Goal: Complete application form

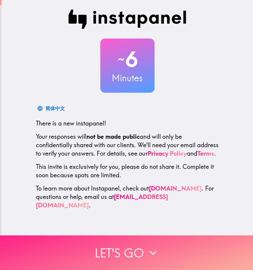
click at [130, 254] on button "Let's go" at bounding box center [126, 252] width 253 height 35
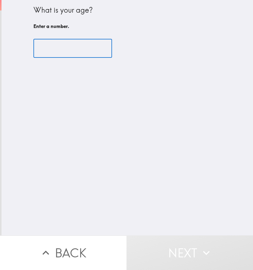
click at [59, 49] on input "number" at bounding box center [72, 48] width 79 height 19
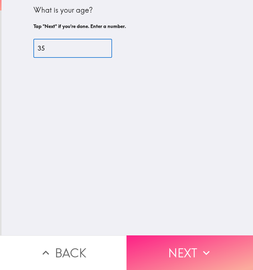
type input "35"
click at [174, 244] on button "Next" at bounding box center [189, 252] width 126 height 35
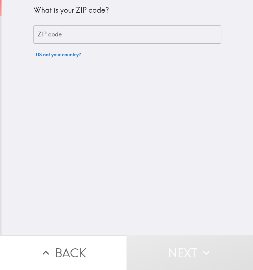
click at [79, 37] on input "ZIP code" at bounding box center [127, 34] width 188 height 19
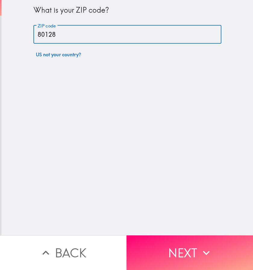
type input "80128"
click at [200, 246] on icon "button" at bounding box center [206, 252] width 13 height 13
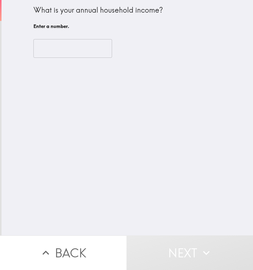
click at [47, 52] on input "number" at bounding box center [72, 48] width 79 height 19
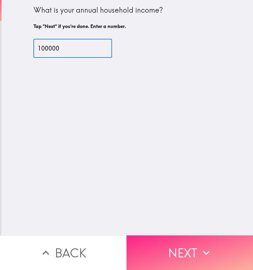
type input "100000"
click at [203, 240] on button "Next" at bounding box center [189, 252] width 126 height 35
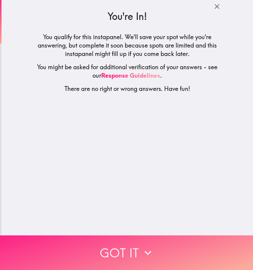
click at [109, 252] on button "Got it" at bounding box center [126, 252] width 253 height 35
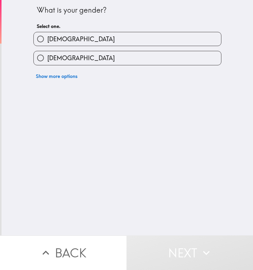
click at [120, 63] on label "[DEMOGRAPHIC_DATA]" at bounding box center [127, 58] width 187 height 14
click at [47, 63] on input "[DEMOGRAPHIC_DATA]" at bounding box center [41, 58] width 14 height 14
radio input "true"
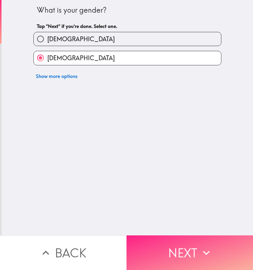
click at [180, 249] on button "Next" at bounding box center [189, 252] width 126 height 35
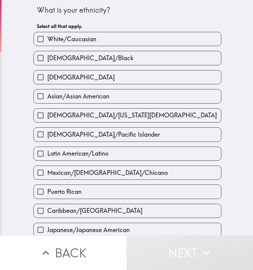
click at [61, 40] on span "White/Caucasian" at bounding box center [71, 39] width 49 height 8
click at [47, 40] on input "White/Caucasian" at bounding box center [41, 39] width 14 height 14
checkbox input "true"
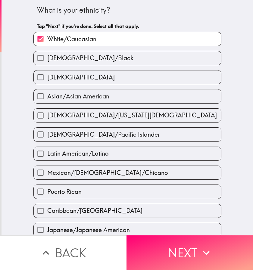
scroll to position [159, 0]
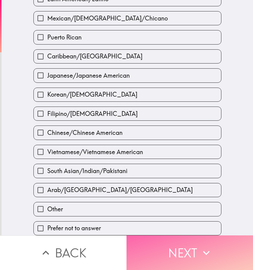
click at [170, 236] on button "Next" at bounding box center [189, 252] width 126 height 35
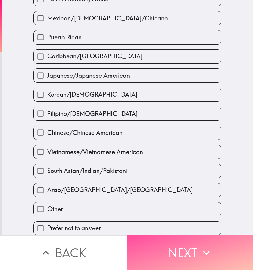
scroll to position [89, 0]
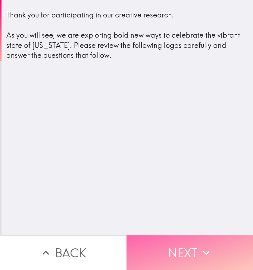
click at [185, 243] on button "Next" at bounding box center [189, 252] width 126 height 35
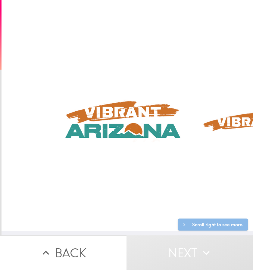
click at [176, 250] on button "Next" at bounding box center [189, 252] width 126 height 35
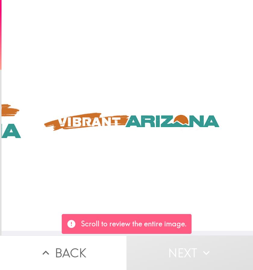
scroll to position [5, 168]
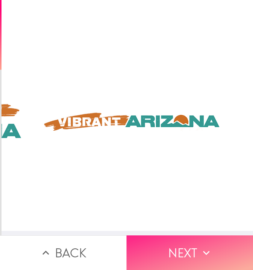
click at [206, 251] on icon "button" at bounding box center [206, 252] width 13 height 13
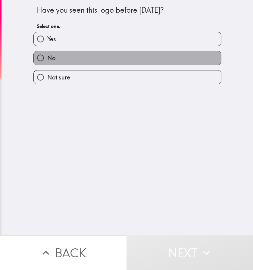
click at [63, 53] on label "No" at bounding box center [127, 58] width 187 height 14
click at [47, 53] on input "No" at bounding box center [41, 58] width 14 height 14
radio input "true"
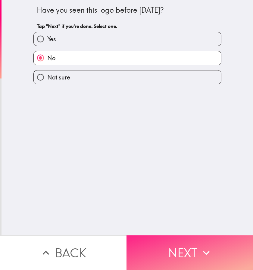
click at [175, 243] on button "Next" at bounding box center [189, 252] width 126 height 35
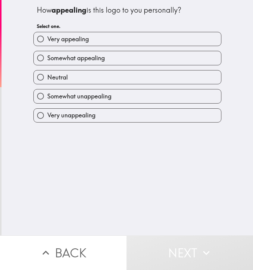
click at [99, 56] on span "Somewhat appealing" at bounding box center [75, 58] width 57 height 8
click at [47, 56] on input "Somewhat appealing" at bounding box center [41, 58] width 14 height 14
radio input "true"
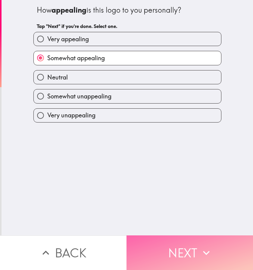
click at [190, 244] on button "Next" at bounding box center [189, 252] width 126 height 35
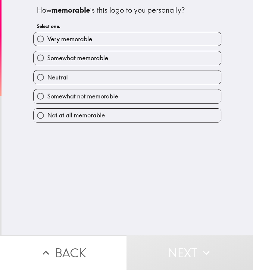
drag, startPoint x: 111, startPoint y: 76, endPoint x: 129, endPoint y: 102, distance: 31.1
click at [111, 76] on label "Neutral" at bounding box center [127, 77] width 187 height 14
click at [47, 76] on input "Neutral" at bounding box center [41, 77] width 14 height 14
radio input "true"
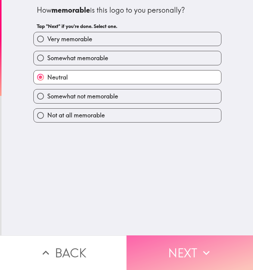
click at [192, 246] on button "Next" at bounding box center [189, 252] width 126 height 35
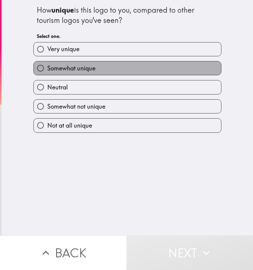
click at [74, 62] on label "Somewhat unique" at bounding box center [127, 68] width 187 height 14
click at [47, 62] on input "Somewhat unique" at bounding box center [41, 68] width 14 height 14
radio input "true"
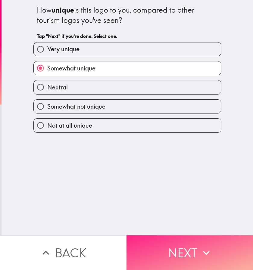
click at [203, 246] on icon "button" at bounding box center [206, 252] width 13 height 13
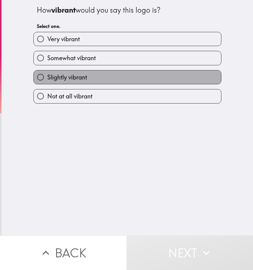
click at [90, 72] on label "Slightly vibrant" at bounding box center [127, 77] width 187 height 14
click at [47, 72] on input "Slightly vibrant" at bounding box center [41, 77] width 14 height 14
radio input "true"
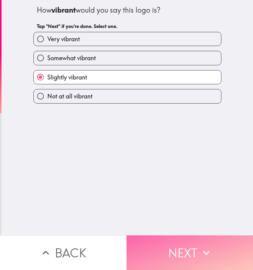
click at [182, 248] on button "Next" at bounding box center [189, 252] width 126 height 35
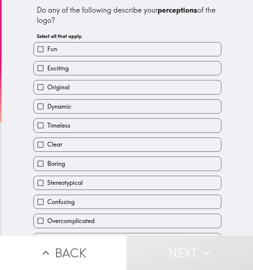
click at [57, 75] on label "Exciting" at bounding box center [127, 68] width 187 height 14
click at [47, 75] on input "Exciting" at bounding box center [41, 68] width 14 height 14
checkbox input "true"
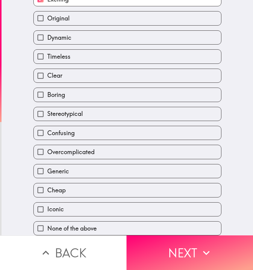
scroll to position [73, 0]
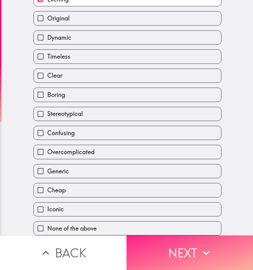
click at [167, 241] on button "Next" at bounding box center [189, 252] width 126 height 35
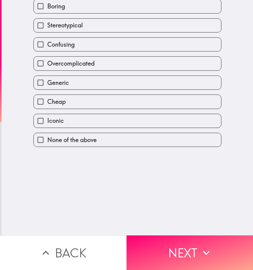
scroll to position [0, 0]
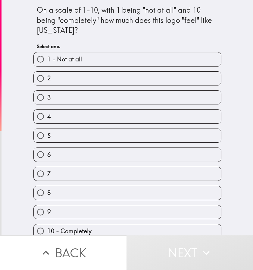
drag, startPoint x: 95, startPoint y: 195, endPoint x: 142, endPoint y: 193, distance: 47.3
click at [95, 195] on label "8" at bounding box center [127, 193] width 187 height 14
click at [47, 195] on input "8" at bounding box center [41, 193] width 14 height 14
radio input "true"
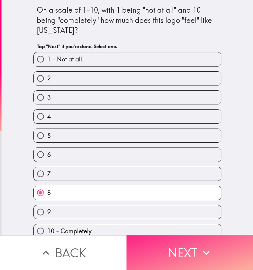
click at [189, 246] on button "Next" at bounding box center [189, 252] width 126 height 35
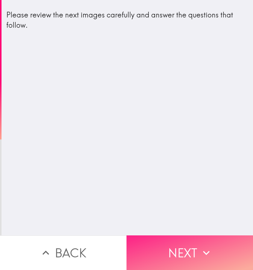
click at [202, 251] on icon "button" at bounding box center [206, 252] width 13 height 13
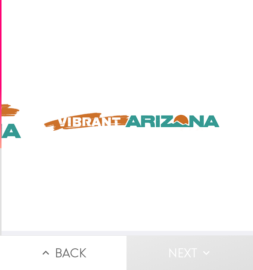
scroll to position [5, 168]
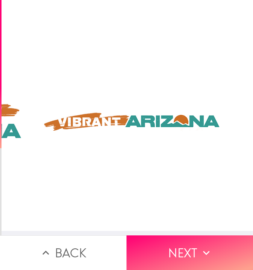
drag, startPoint x: 212, startPoint y: 258, endPoint x: 231, endPoint y: 219, distance: 44.0
click at [212, 258] on button "Next" at bounding box center [189, 252] width 126 height 35
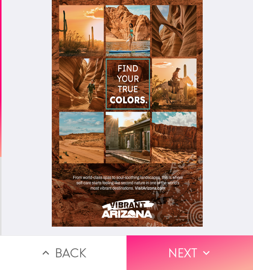
click at [195, 242] on button "Next" at bounding box center [189, 252] width 126 height 35
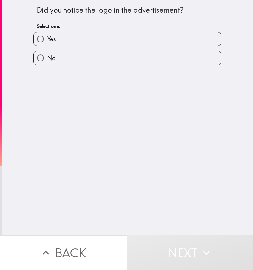
click at [104, 39] on label "Yes" at bounding box center [127, 39] width 187 height 14
click at [47, 39] on input "Yes" at bounding box center [41, 39] width 14 height 14
radio input "true"
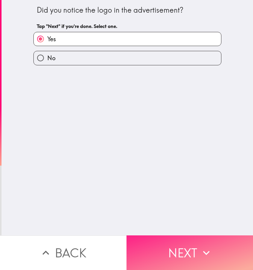
click at [188, 255] on button "Next" at bounding box center [189, 252] width 126 height 35
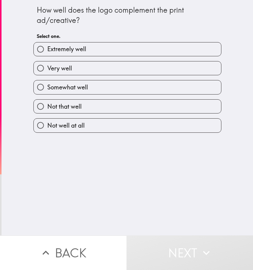
click at [85, 92] on label "Somewhat well" at bounding box center [127, 87] width 187 height 14
click at [47, 92] on input "Somewhat well" at bounding box center [41, 87] width 14 height 14
radio input "true"
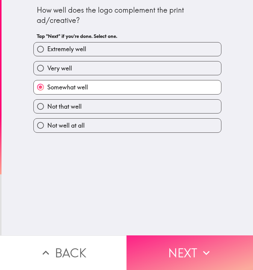
click at [202, 254] on icon "button" at bounding box center [206, 252] width 13 height 13
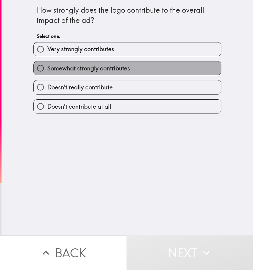
click at [106, 63] on label "Somewhat strongly contributes" at bounding box center [127, 68] width 187 height 14
click at [47, 63] on input "Somewhat strongly contributes" at bounding box center [41, 68] width 14 height 14
radio input "true"
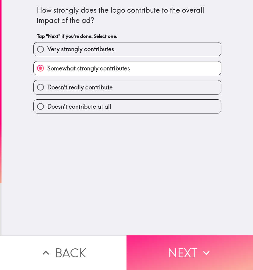
click at [163, 253] on button "Next" at bounding box center [189, 252] width 126 height 35
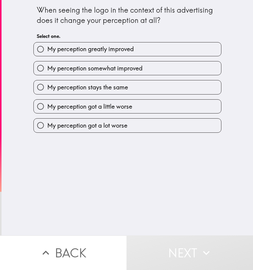
click at [101, 49] on span "My perception greatly improved" at bounding box center [90, 49] width 86 height 8
click at [47, 49] on input "My perception greatly improved" at bounding box center [41, 49] width 14 height 14
radio input "true"
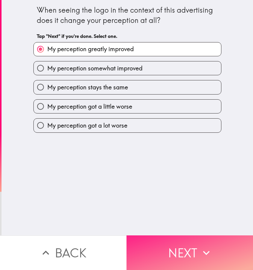
click at [175, 252] on button "Next" at bounding box center [189, 252] width 126 height 35
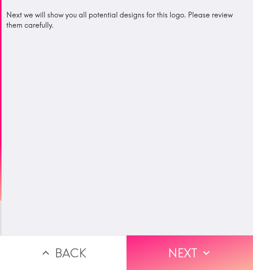
drag, startPoint x: 196, startPoint y: 253, endPoint x: 222, endPoint y: 237, distance: 30.2
click at [196, 253] on button "Next" at bounding box center [189, 252] width 126 height 35
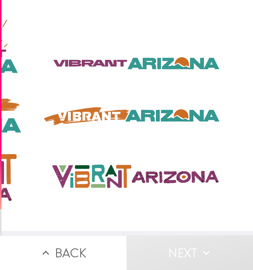
scroll to position [5, 168]
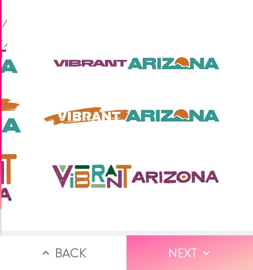
click at [193, 252] on button "Next" at bounding box center [189, 252] width 126 height 35
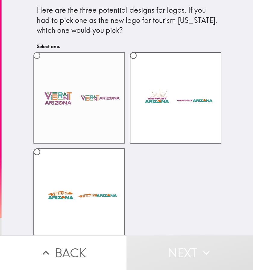
click at [80, 97] on label at bounding box center [79, 98] width 92 height 92
click at [44, 62] on input "radio" at bounding box center [37, 56] width 14 height 14
radio input "true"
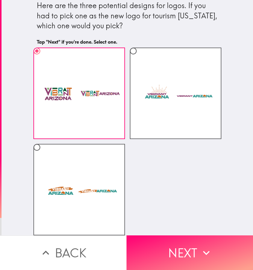
scroll to position [9, 0]
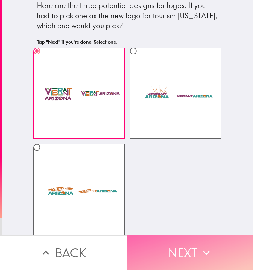
click at [196, 265] on button "Next" at bounding box center [189, 252] width 126 height 35
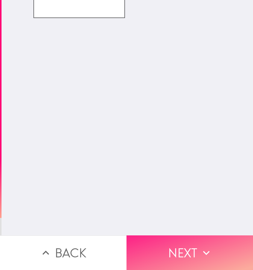
scroll to position [0, 0]
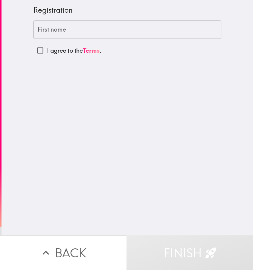
click at [45, 30] on input "First name" at bounding box center [127, 29] width 188 height 19
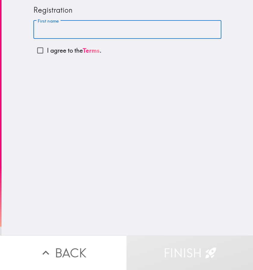
type input "[PERSON_NAME]"
click at [47, 52] on p "I agree to the Terms ." at bounding box center [74, 50] width 54 height 8
click at [43, 52] on input "I agree to the Terms ." at bounding box center [40, 51] width 14 height 14
checkbox input "true"
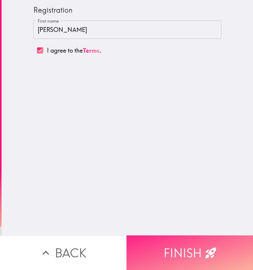
click at [178, 250] on button "Finish" at bounding box center [189, 252] width 126 height 35
